Goal: Check status: Check status

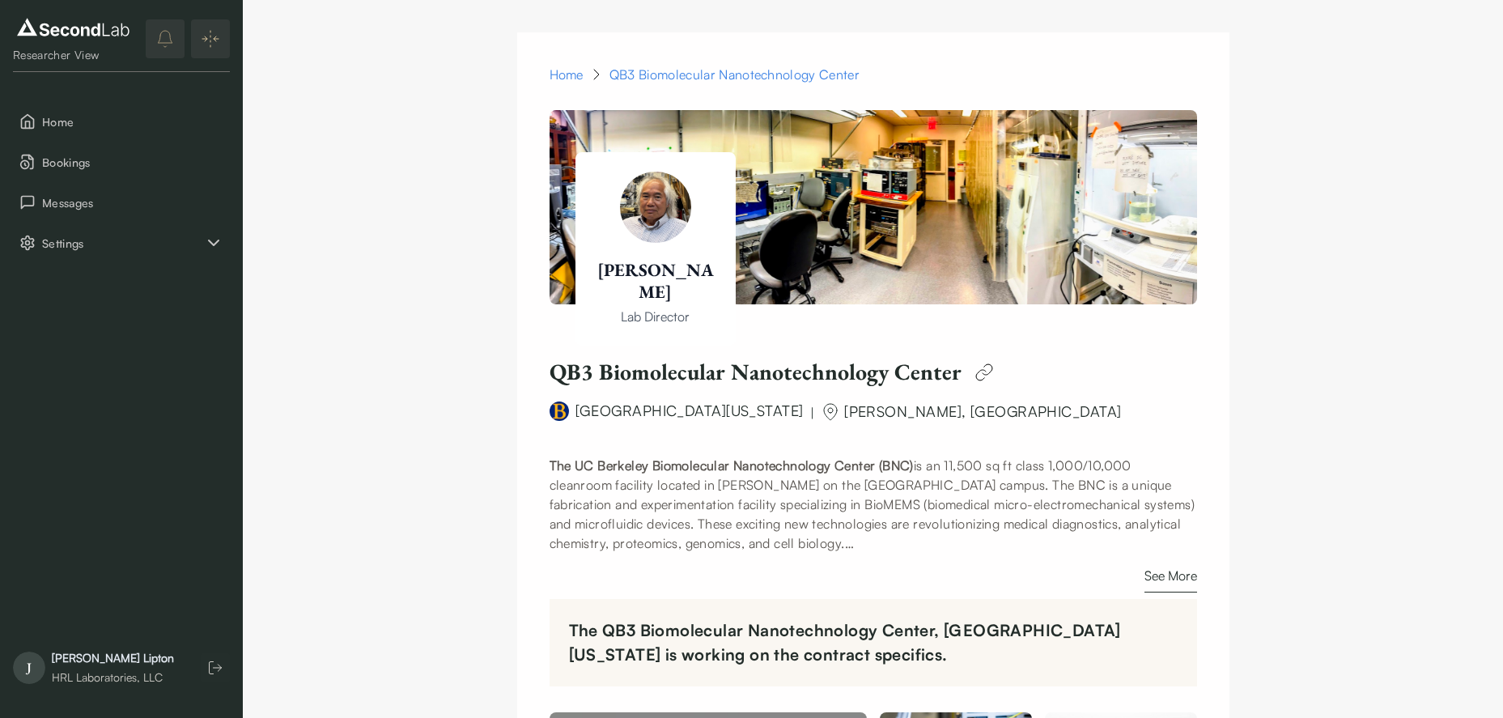
click at [101, 646] on div "J [PERSON_NAME] HRL Laboratories, LLC" at bounding box center [102, 667] width 178 height 49
click at [161, 672] on div "HRL Laboratories, LLC" at bounding box center [113, 677] width 122 height 16
click at [31, 122] on icon "Home" at bounding box center [27, 121] width 16 height 16
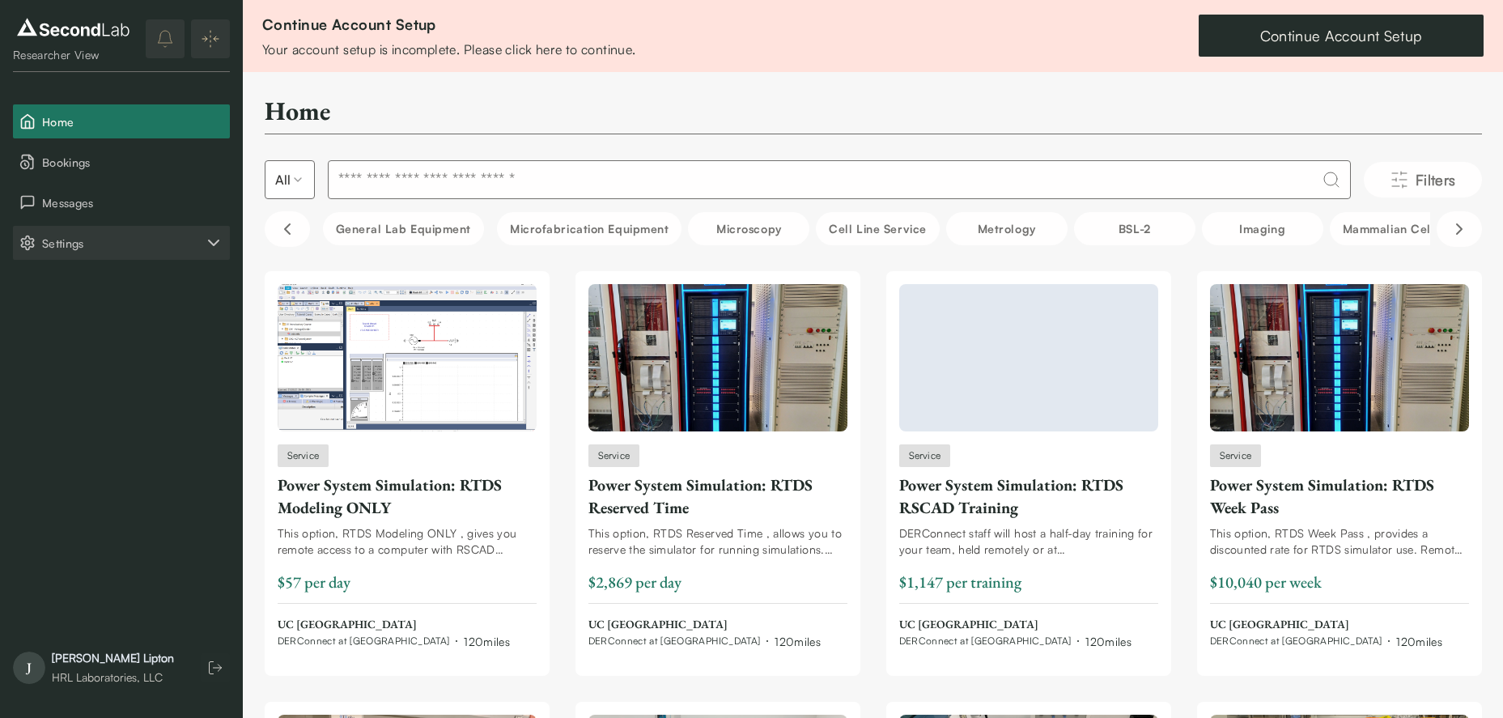
click at [60, 238] on span "Settings" at bounding box center [123, 243] width 162 height 17
click at [111, 287] on button "Company" at bounding box center [121, 283] width 217 height 34
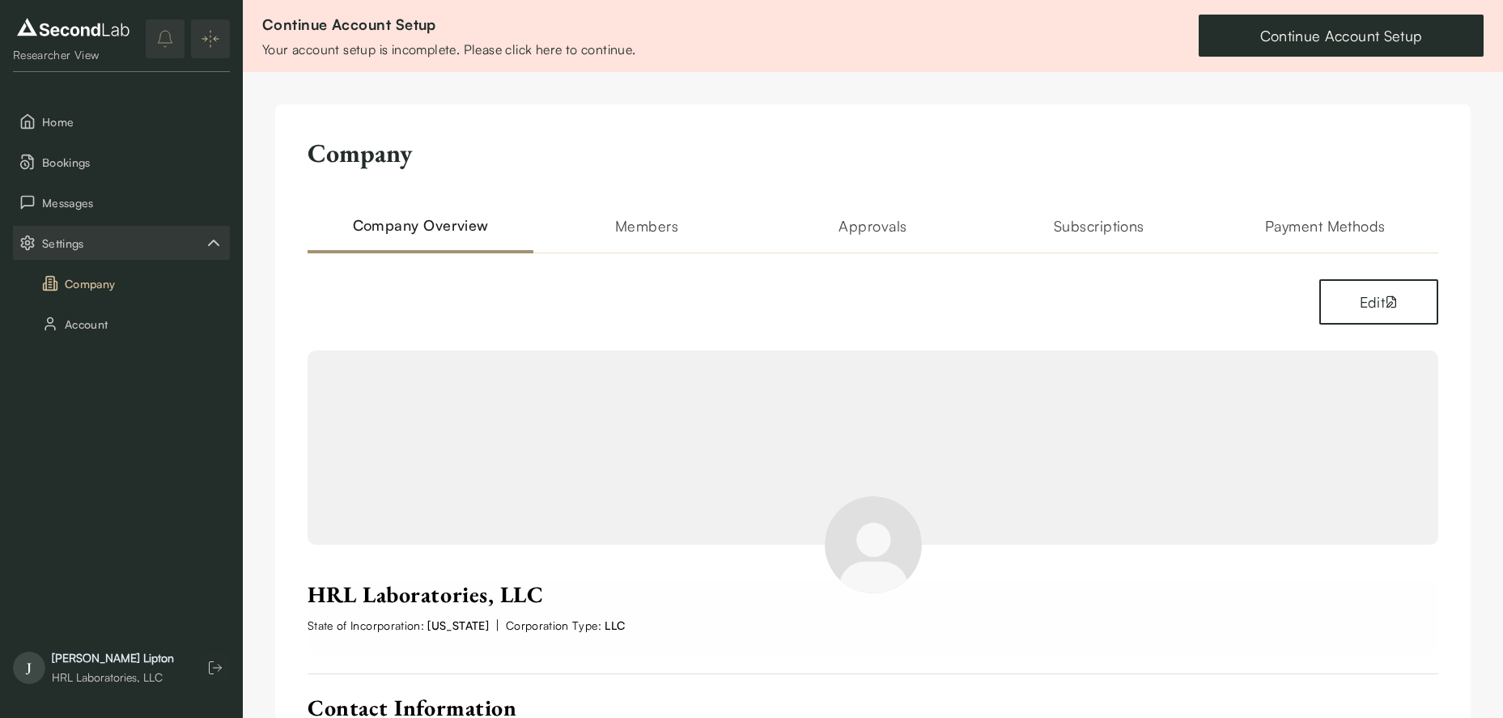
click at [872, 233] on h2 "Approvals" at bounding box center [873, 233] width 226 height 39
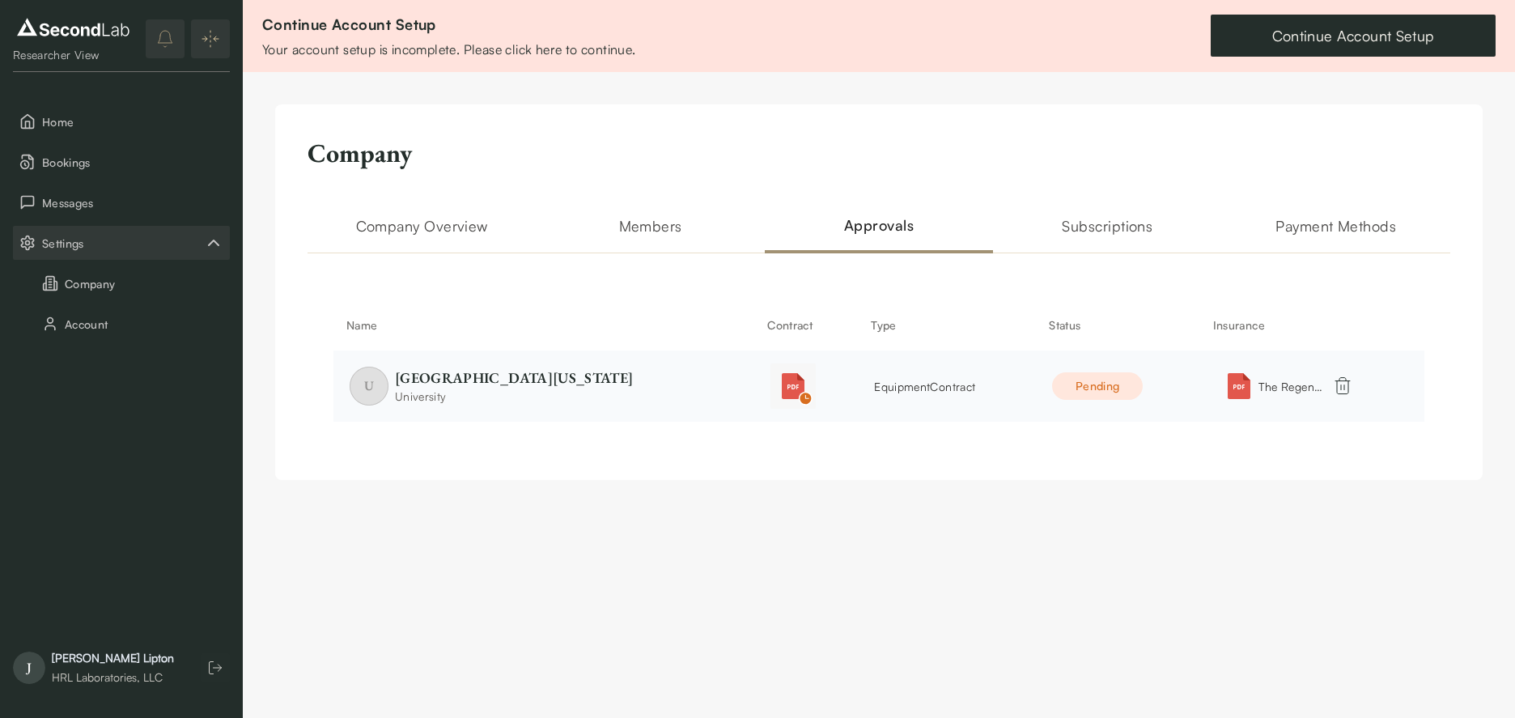
click at [780, 385] on img "button" at bounding box center [793, 386] width 26 height 26
click at [869, 396] on td "equipment Contract" at bounding box center [947, 385] width 178 height 71
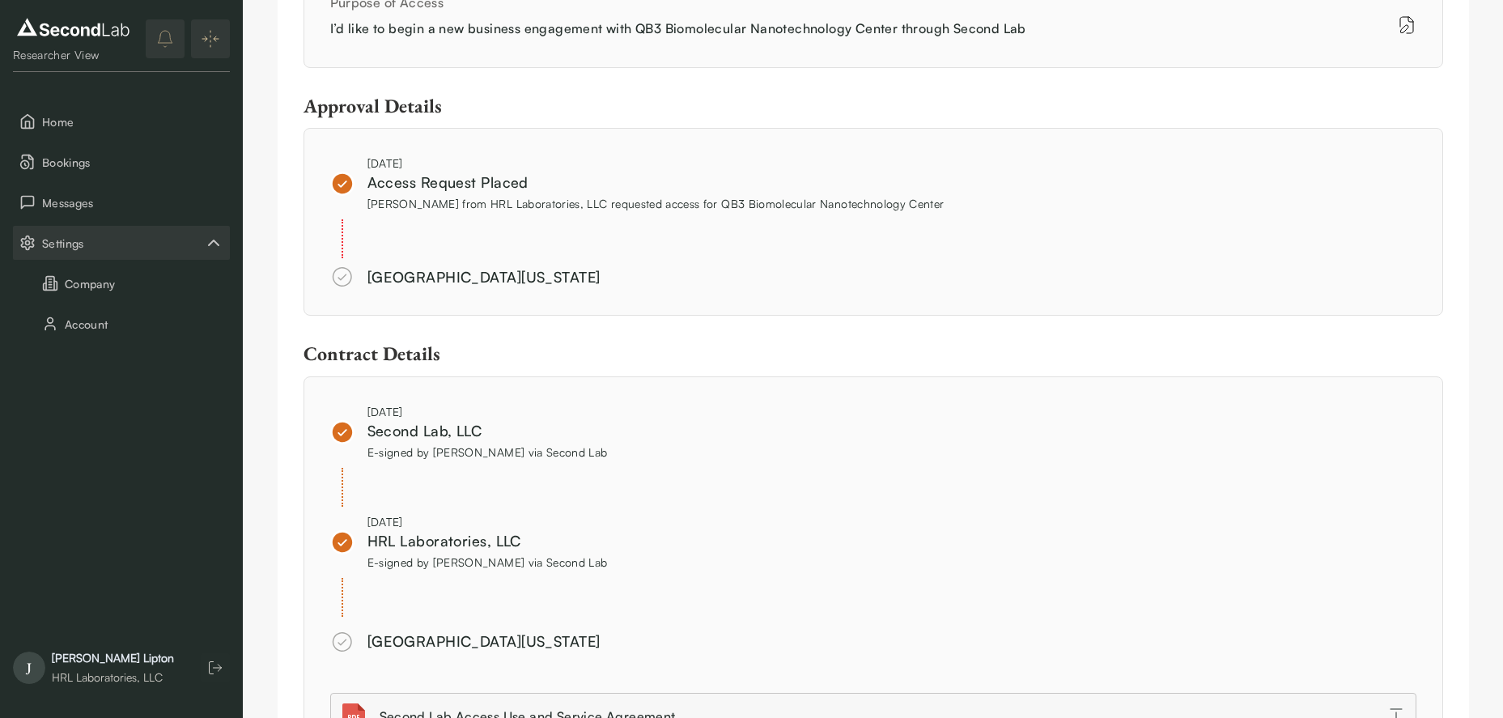
scroll to position [1253, 0]
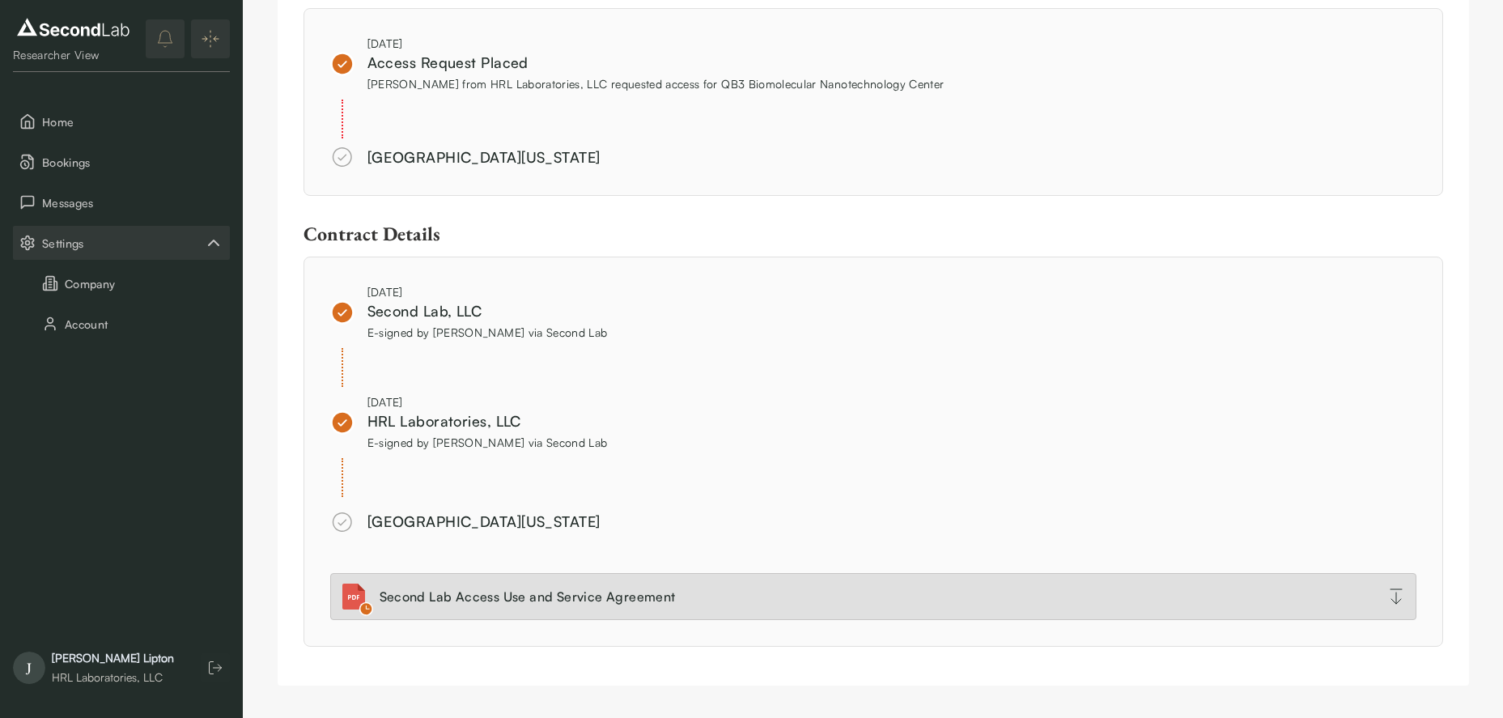
click at [459, 587] on div "Second Lab Access Use and Service Agreement" at bounding box center [527, 596] width 296 height 19
click at [545, 592] on div "Second Lab Access Use and Service Agreement" at bounding box center [527, 596] width 296 height 19
